Goal: Task Accomplishment & Management: Manage account settings

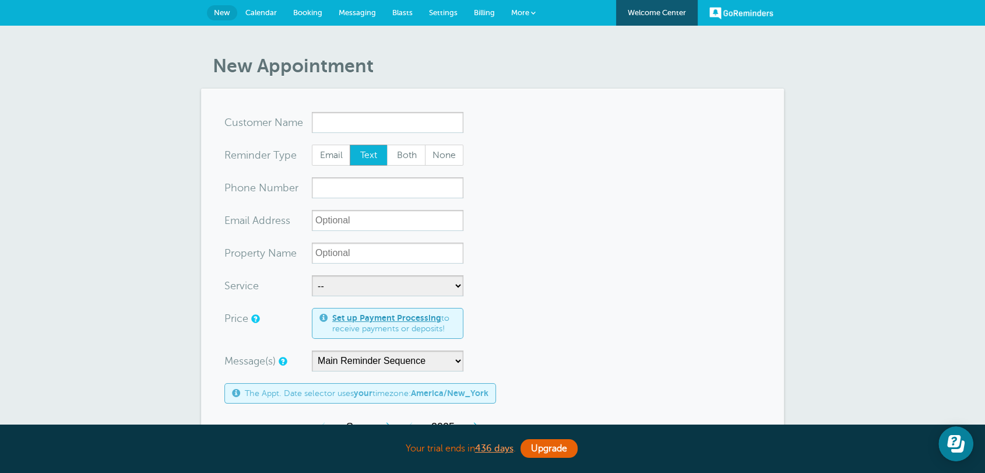
click at [437, 10] on span "Settings" at bounding box center [443, 12] width 29 height 9
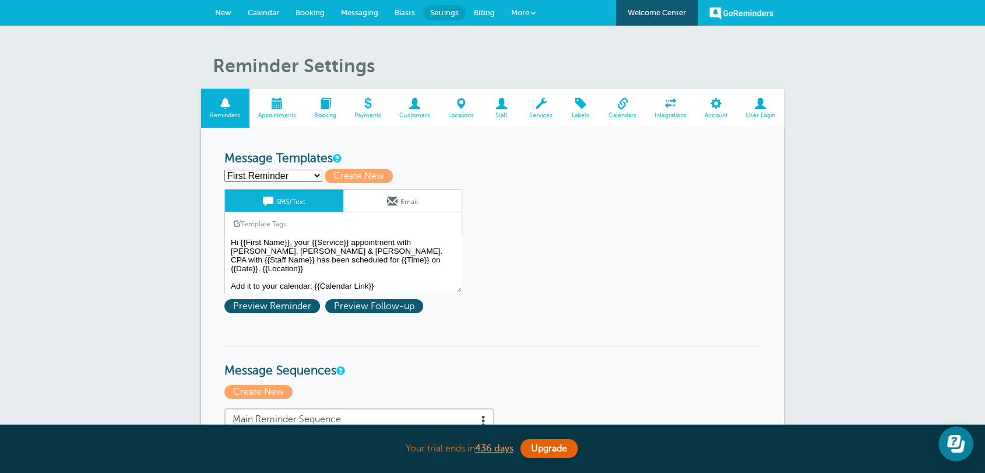
click at [293, 110] on link "Appointments" at bounding box center [277, 108] width 56 height 39
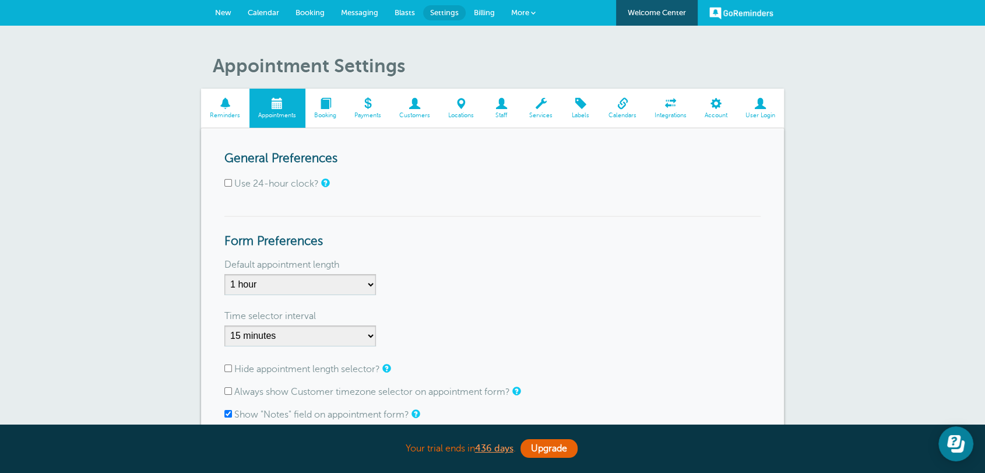
click at [332, 106] on span at bounding box center [325, 103] width 40 height 11
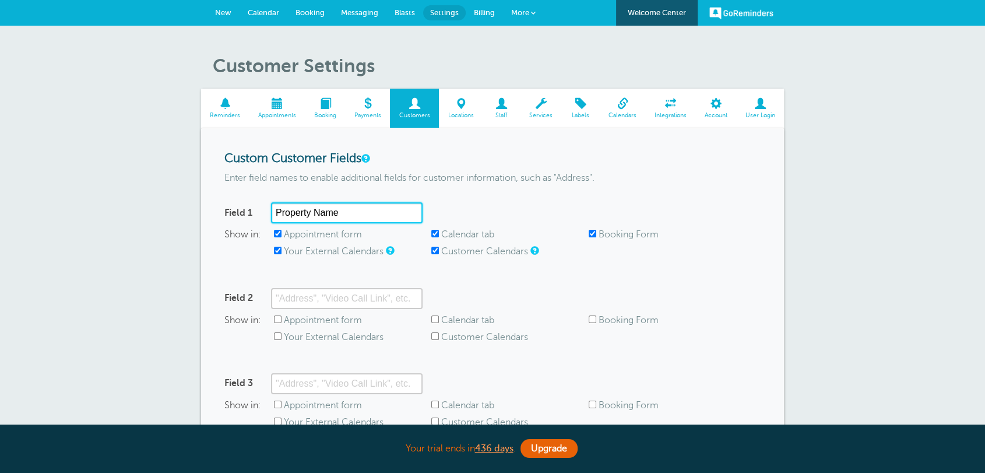
click at [342, 219] on input "Property Name" at bounding box center [347, 212] width 152 height 21
click at [317, 234] on label "Appointment form" at bounding box center [323, 234] width 78 height 10
click at [282, 234] on input "Appointment form" at bounding box center [278, 234] width 8 height 8
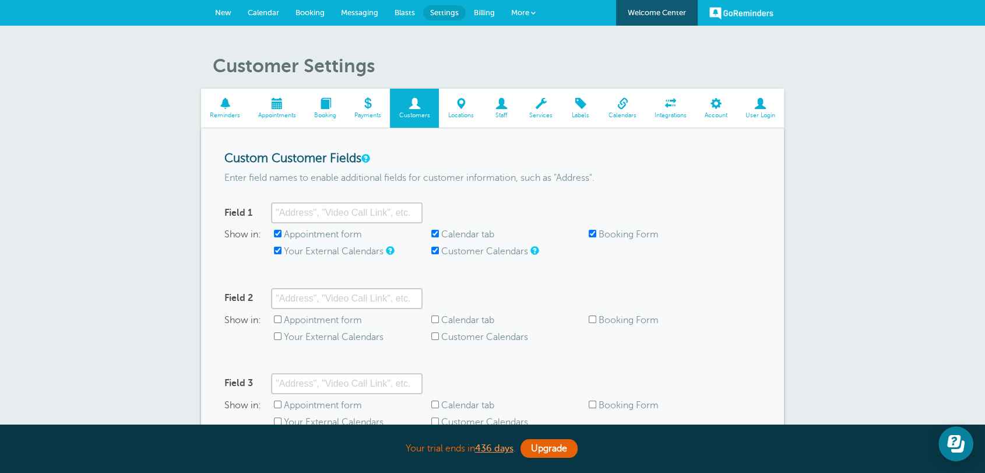
checkbox input "false"
click at [312, 255] on label "Your External Calendars" at bounding box center [334, 251] width 100 height 10
click at [282, 254] on input "Your External Calendars" at bounding box center [278, 251] width 8 height 8
checkbox input "false"
drag, startPoint x: 458, startPoint y: 225, endPoint x: 460, endPoint y: 234, distance: 9.6
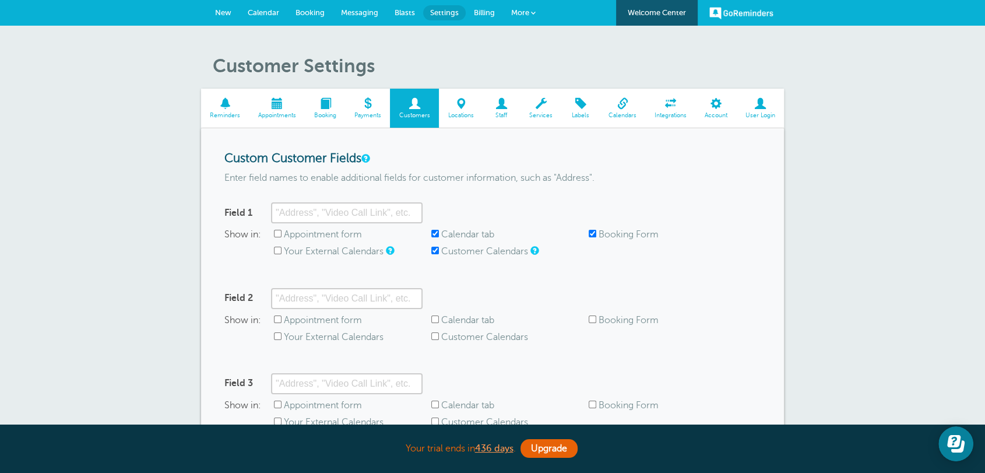
click at [460, 228] on div "Field 1 Show in: Appointment form Calendar tab Booking Form Your External Calen…" at bounding box center [492, 235] width 536 height 66
click at [460, 235] on label "Calendar tab" at bounding box center [467, 234] width 53 height 10
click at [439, 235] on input "Calendar tab" at bounding box center [435, 234] width 8 height 8
checkbox input "false"
drag, startPoint x: 463, startPoint y: 252, endPoint x: 474, endPoint y: 253, distance: 11.1
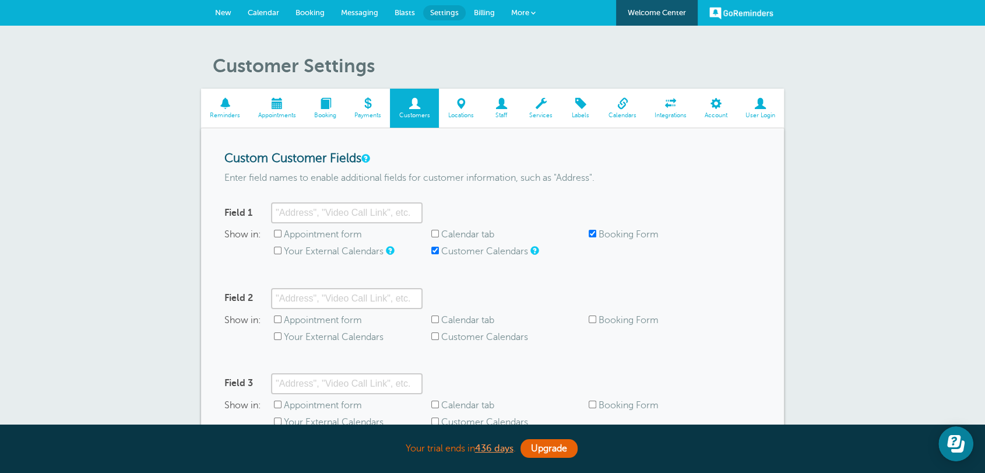
click at [466, 253] on label "Customer Calendars" at bounding box center [484, 251] width 87 height 10
click at [601, 238] on label "Booking Form" at bounding box center [629, 234] width 60 height 10
click at [596, 237] on input "Booking Form" at bounding box center [593, 234] width 8 height 8
checkbox input "false"
click at [495, 256] on label "Customer Calendars" at bounding box center [484, 251] width 87 height 10
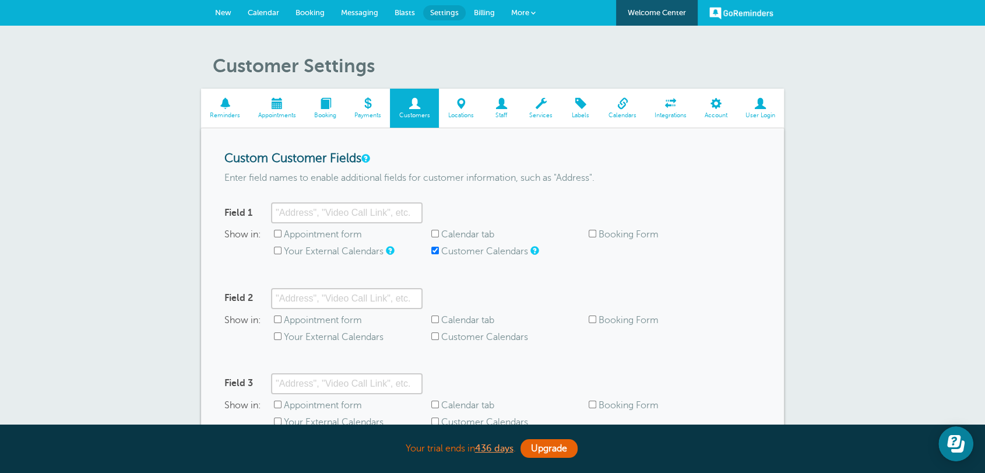
click at [439, 254] on input "Customer Calendars" at bounding box center [435, 251] width 8 height 8
checkbox input "false"
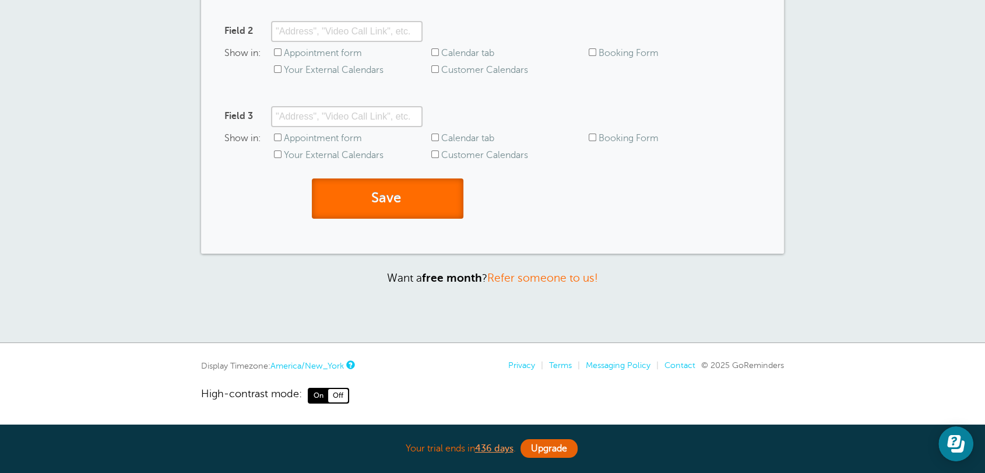
click at [405, 191] on span "submit" at bounding box center [402, 198] width 3 height 16
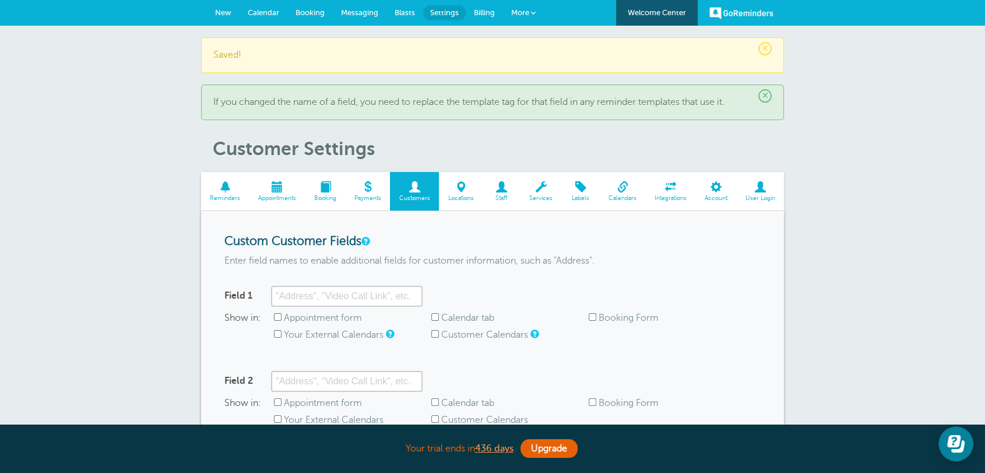
click at [476, 198] on span "Locations" at bounding box center [461, 198] width 32 height 7
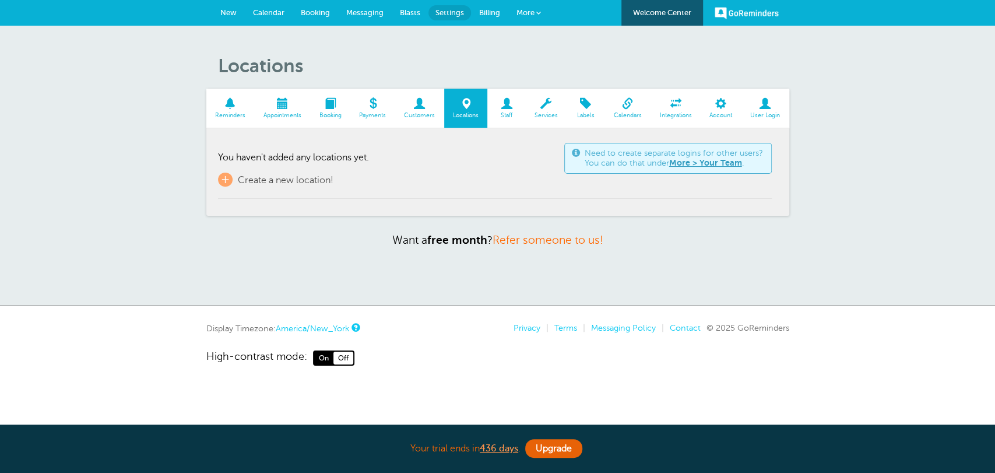
click at [546, 106] on span at bounding box center [545, 103] width 41 height 11
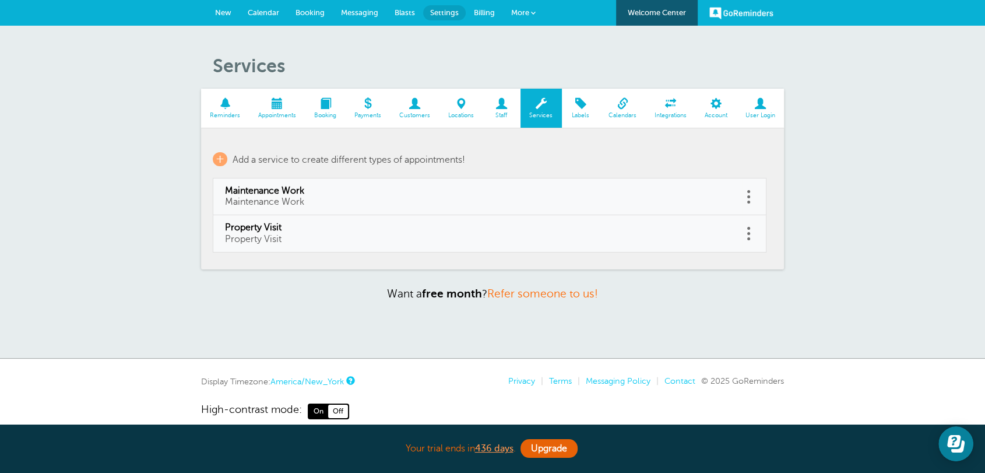
click at [746, 192] on link at bounding box center [749, 197] width 12 height 18
click at [680, 166] on button "Delete" at bounding box center [696, 166] width 35 height 21
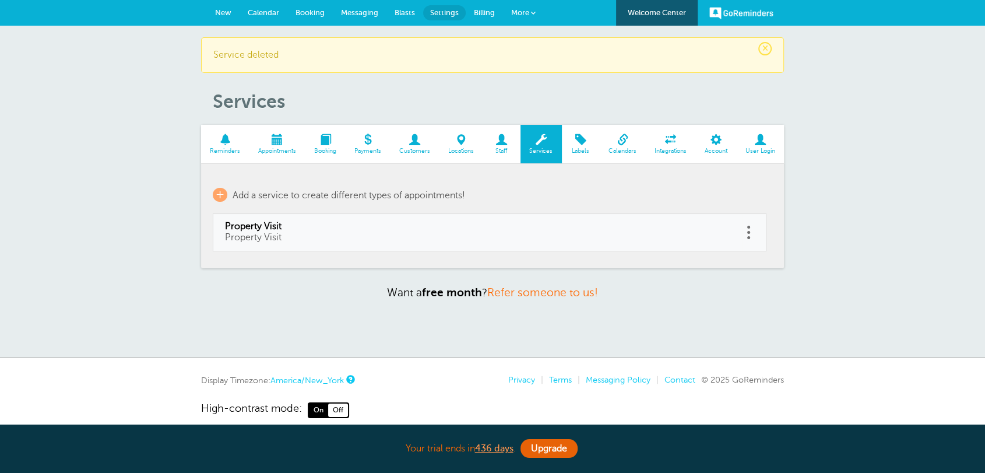
click at [750, 219] on td "Delete Edit" at bounding box center [755, 232] width 24 height 37
click at [750, 223] on link at bounding box center [749, 232] width 12 height 18
click at [681, 196] on button "Delete" at bounding box center [696, 202] width 35 height 21
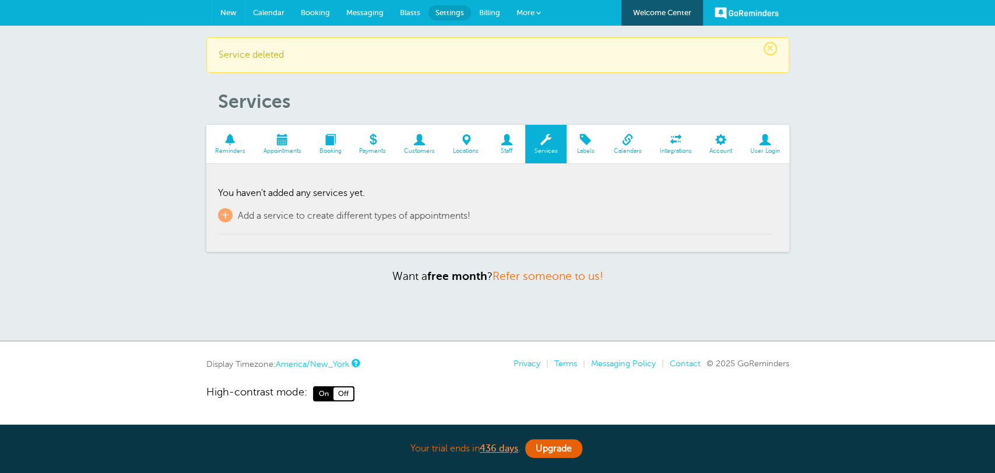
click at [226, 10] on span "New" at bounding box center [228, 12] width 16 height 9
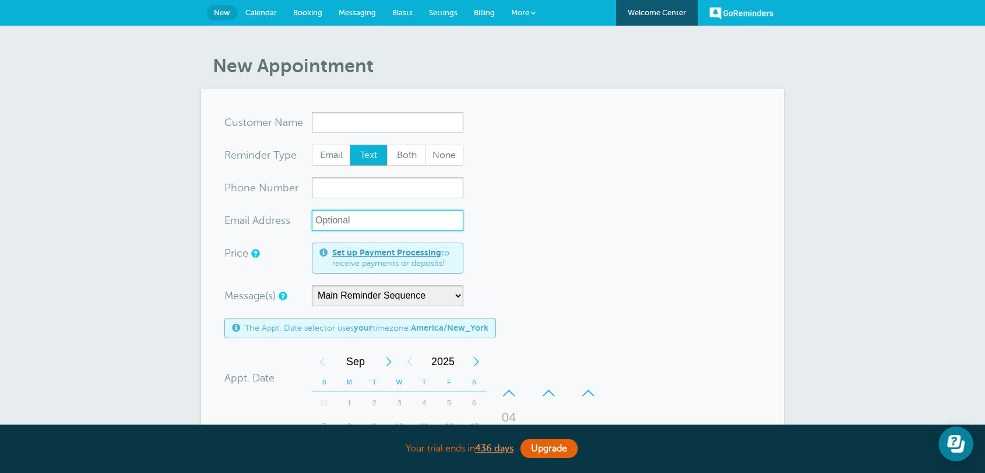
click at [347, 221] on input "xx-no-autofill" at bounding box center [388, 220] width 152 height 21
click at [272, 6] on link "Calendar" at bounding box center [261, 13] width 48 height 26
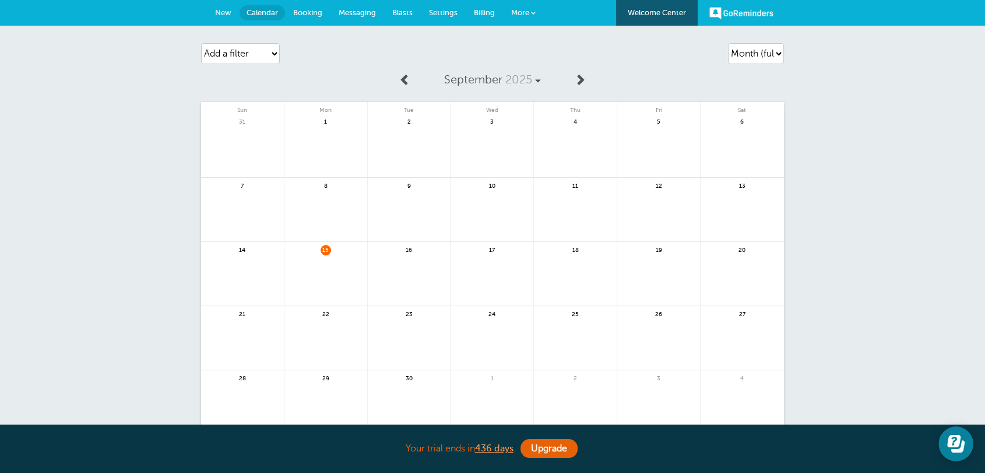
click at [578, 83] on span at bounding box center [580, 79] width 12 height 12
click at [741, 56] on select "Agenda Day Week Month (full view) Month (condensed)" at bounding box center [756, 53] width 56 height 21
select select "agenda"
click at [728, 43] on select "Agenda Day Week Month (full view) Month (condensed)" at bounding box center [756, 53] width 56 height 21
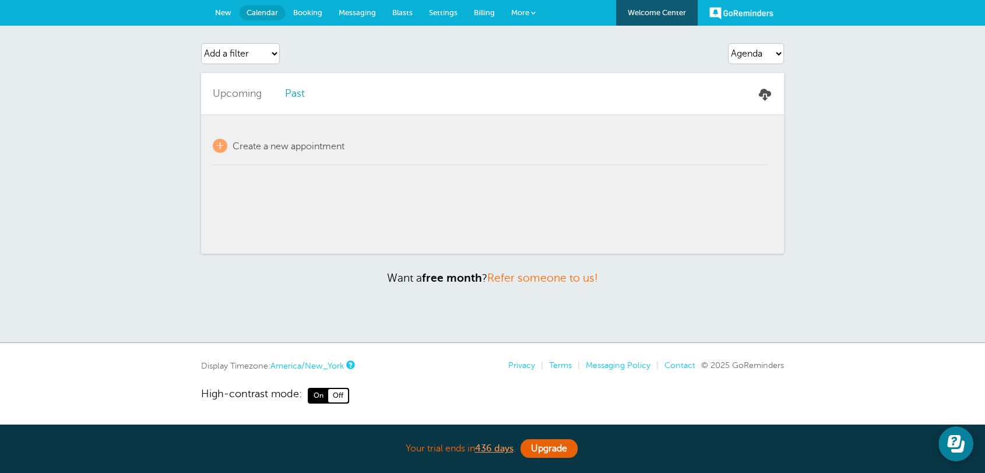
click at [747, 318] on div "Agenda Day Week Month (full view) Month (condensed) Add a filter Customer Searc…" at bounding box center [492, 184] width 985 height 317
